Goal: Information Seeking & Learning: Learn about a topic

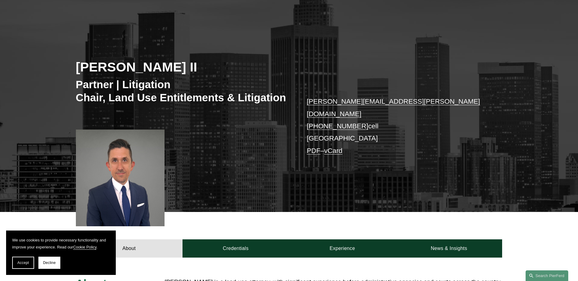
scroll to position [49, 0]
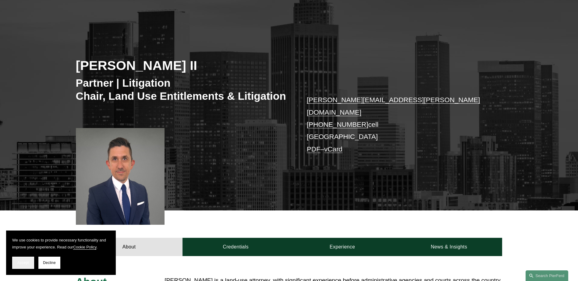
click at [26, 262] on span "Accept" at bounding box center [23, 263] width 12 height 4
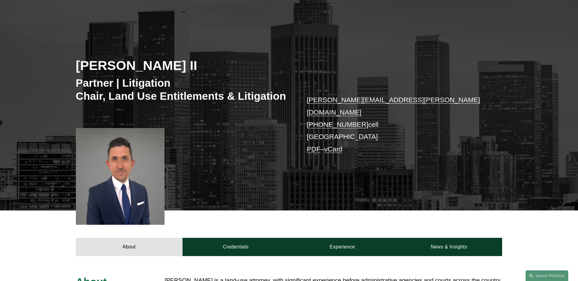
scroll to position [147, 0]
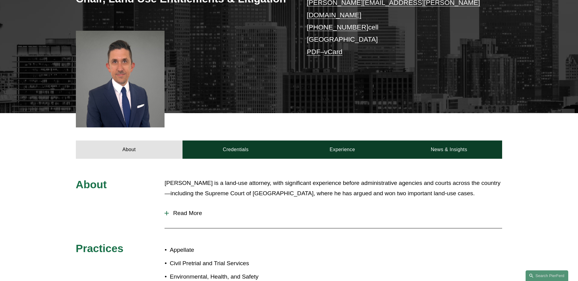
click at [172, 210] on span "Read More" at bounding box center [335, 213] width 333 height 7
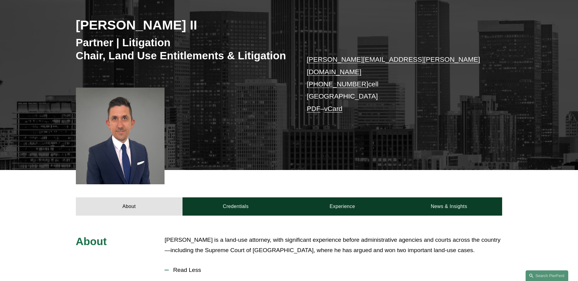
scroll to position [0, 0]
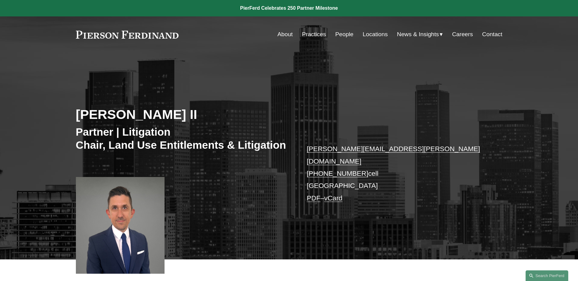
click at [342, 33] on link "People" at bounding box center [344, 35] width 18 height 12
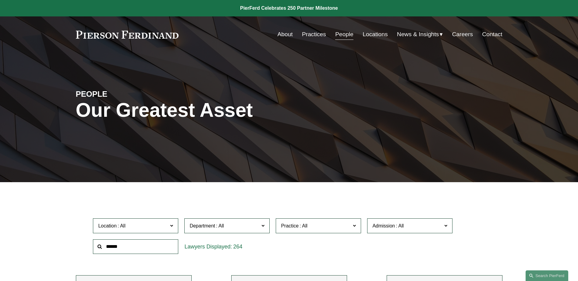
click at [468, 36] on link "Careers" at bounding box center [462, 35] width 21 height 12
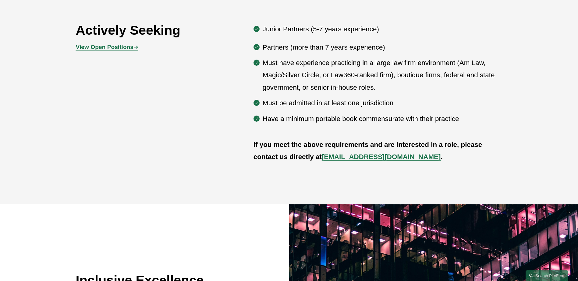
scroll to position [386, 0]
click at [128, 48] on strong "View Open Positions" at bounding box center [105, 47] width 58 height 6
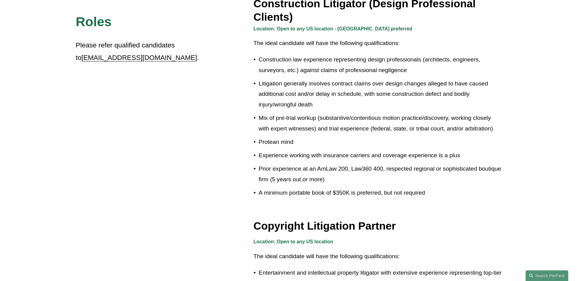
scroll to position [410, 0]
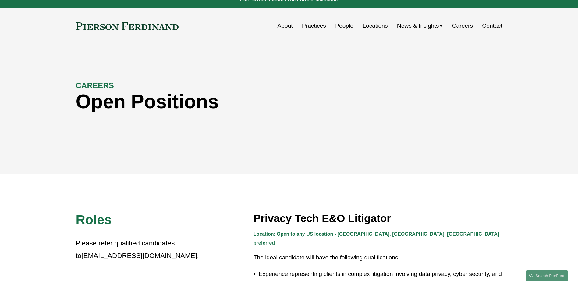
scroll to position [0, 0]
